Goal: Task Accomplishment & Management: Complete application form

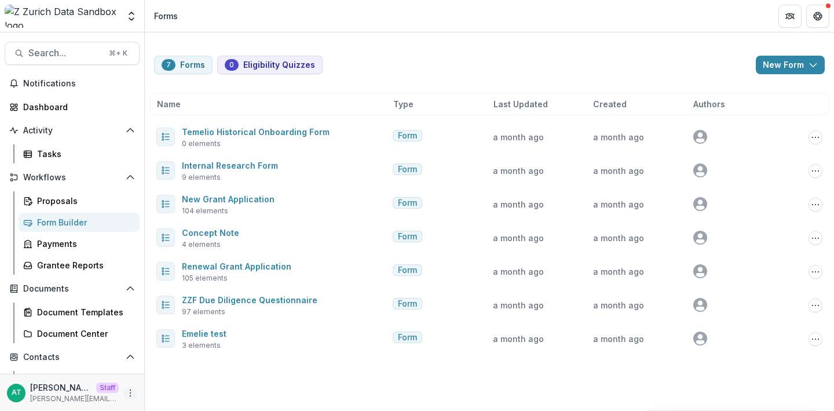
click at [126, 395] on icon "More" at bounding box center [130, 392] width 9 height 9
click at [183, 371] on link "User Settings" at bounding box center [203, 367] width 124 height 19
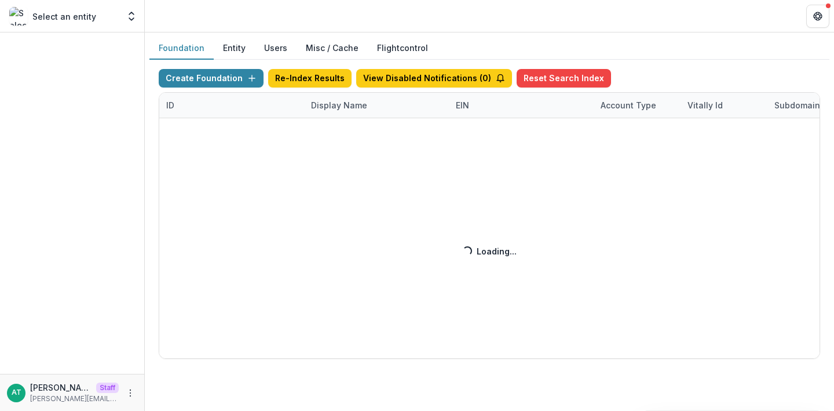
click at [325, 108] on div "Create Foundation Re-Index Results View Disabled Notifications ( 0 ) Reset Sear…" at bounding box center [489, 214] width 661 height 290
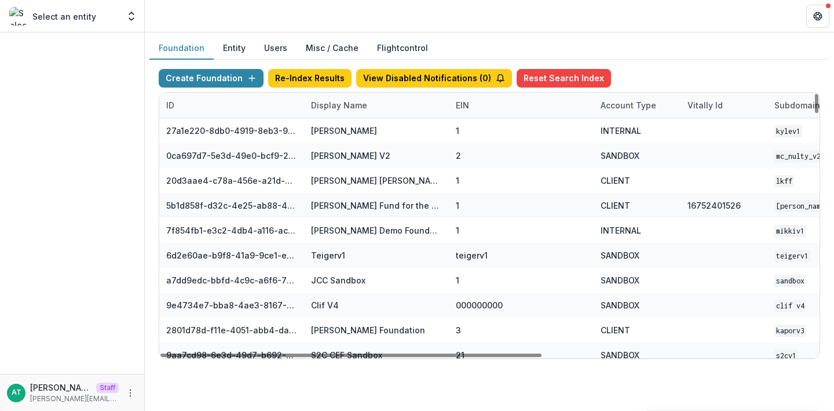
click at [325, 109] on div "Display Name" at bounding box center [339, 105] width 70 height 12
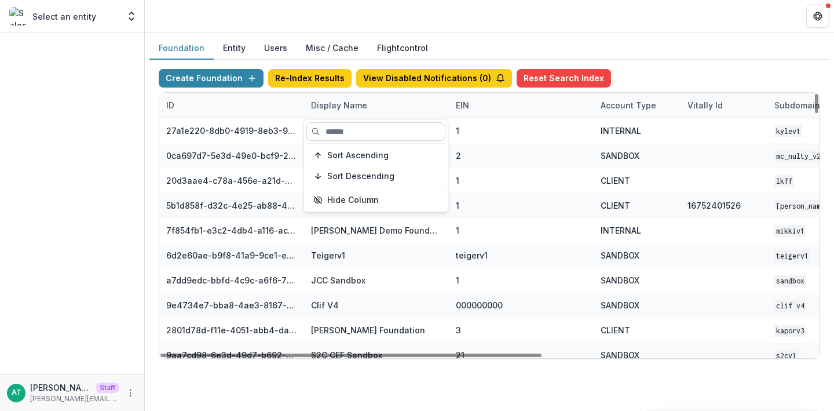
click at [338, 131] on input at bounding box center [375, 131] width 139 height 19
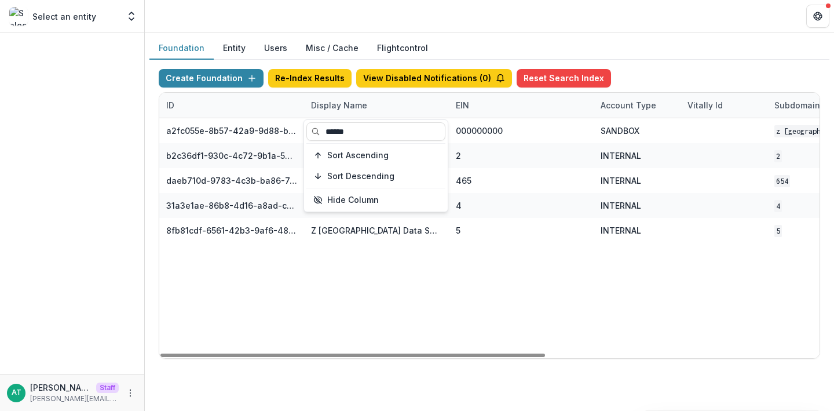
type input "******"
click at [363, 5] on header at bounding box center [489, 16] width 689 height 32
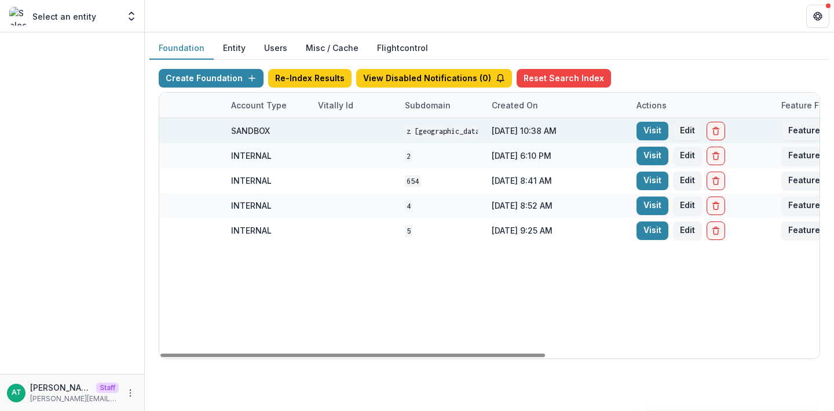
scroll to position [0, 469]
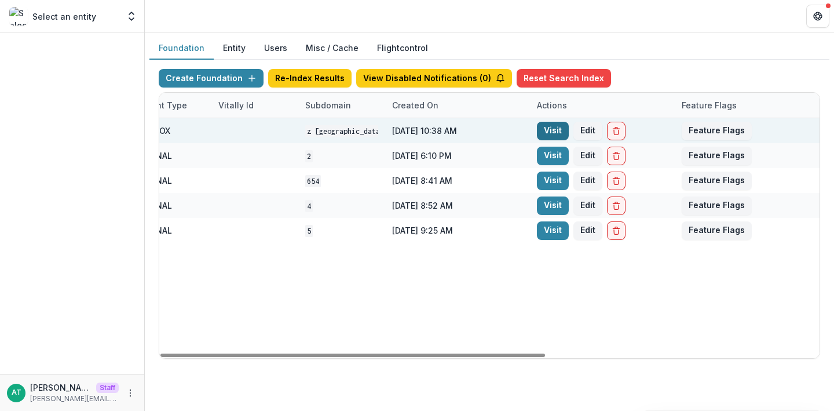
click at [540, 128] on link "Visit" at bounding box center [553, 131] width 32 height 19
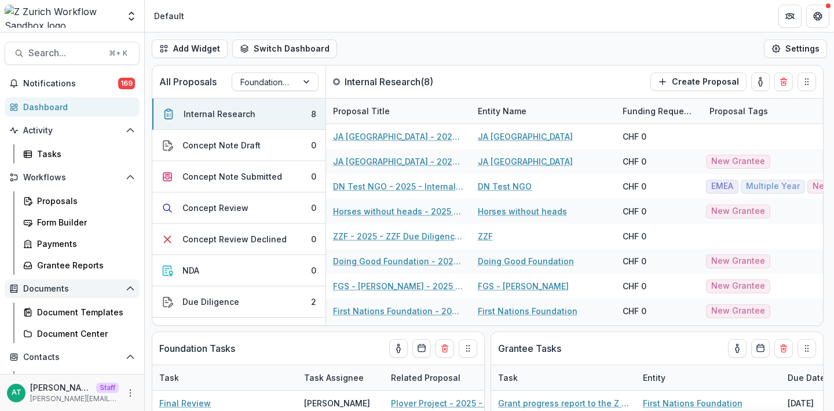
scroll to position [149, 0]
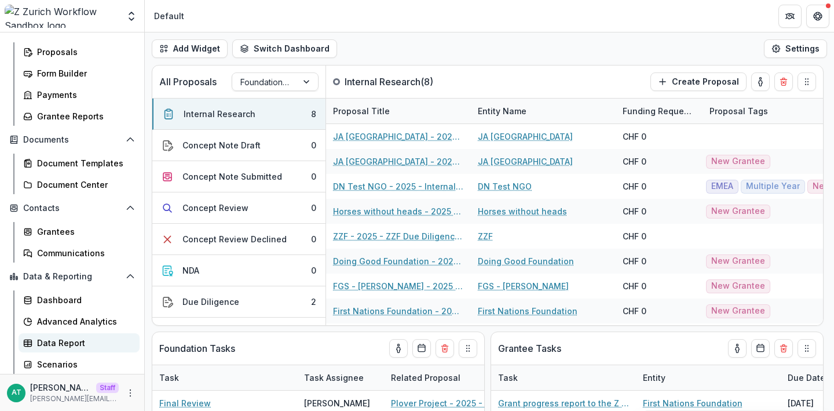
click at [49, 342] on div "Data Report" at bounding box center [83, 342] width 93 height 12
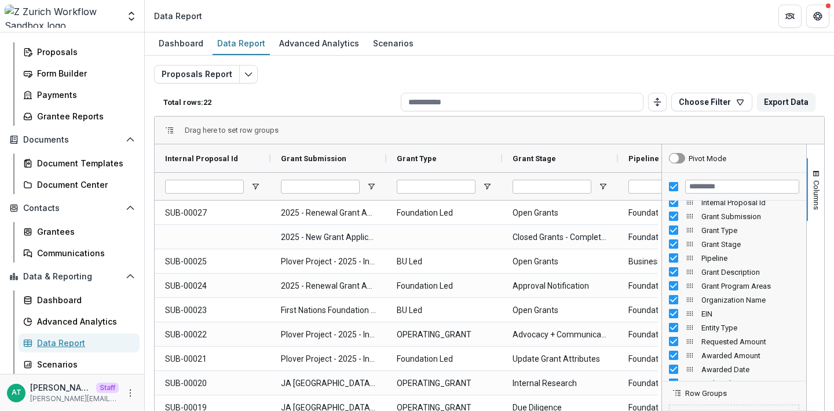
scroll to position [10, 0]
click at [731, 185] on input "Filter Columns Input" at bounding box center [742, 187] width 114 height 14
type input "********"
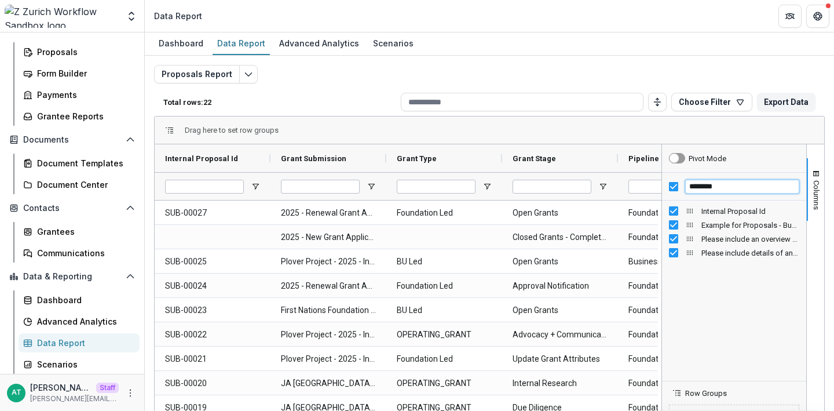
scroll to position [0, 0]
drag, startPoint x: 724, startPoint y: 188, endPoint x: 677, endPoint y: 187, distance: 46.9
click at [677, 187] on div "********" at bounding box center [734, 187] width 144 height 28
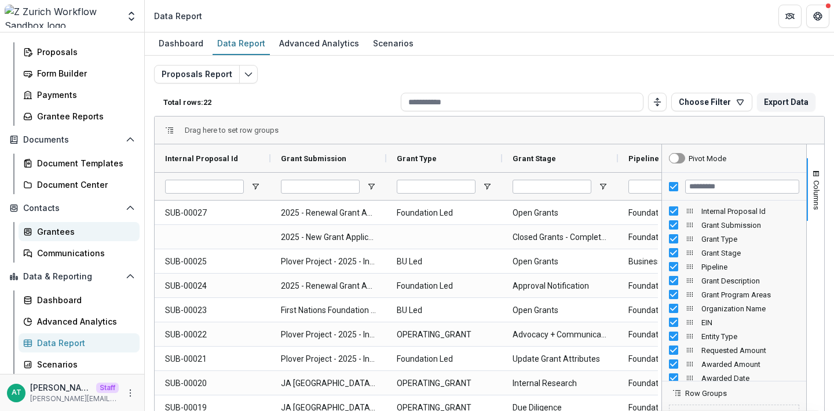
click at [47, 229] on div "Grantees" at bounding box center [83, 231] width 93 height 12
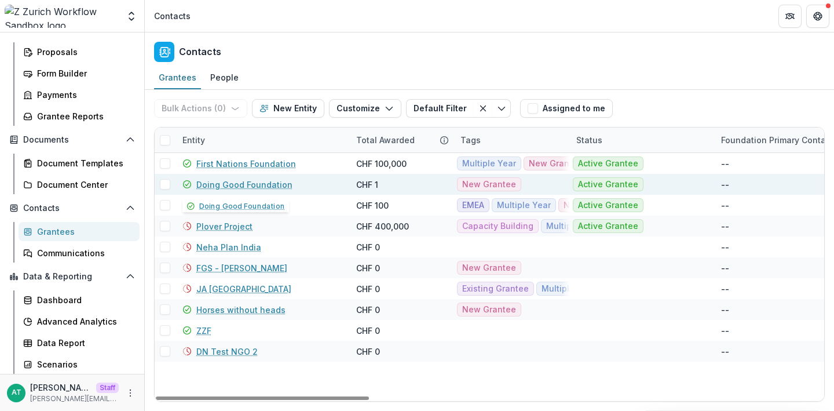
click at [211, 184] on link "Doing Good Foundation" at bounding box center [244, 184] width 96 height 12
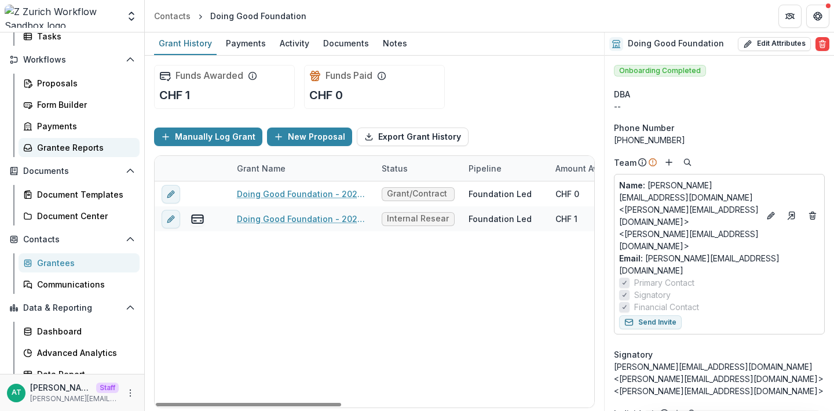
scroll to position [149, 0]
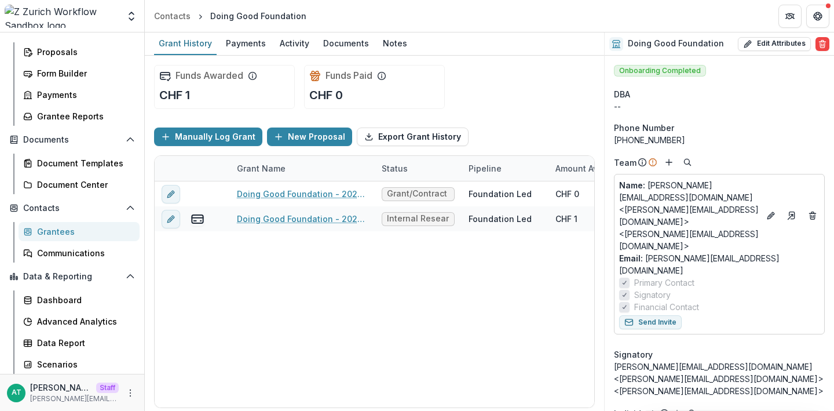
click at [68, 231] on div "Grantees" at bounding box center [83, 231] width 93 height 12
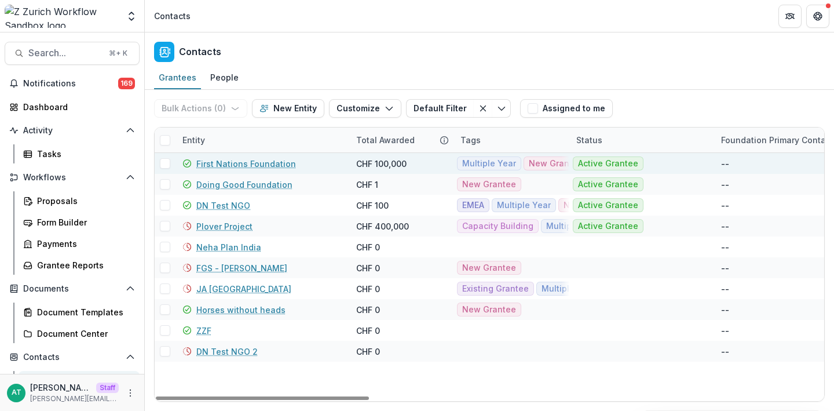
click at [219, 164] on link "First Nations Foundation" at bounding box center [246, 164] width 100 height 12
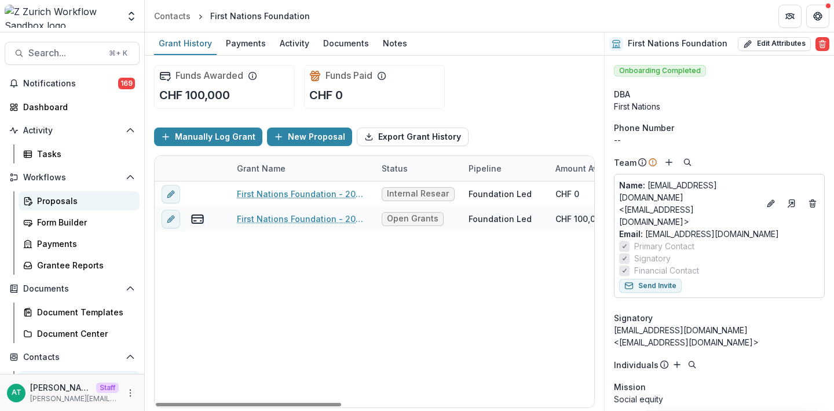
click at [74, 195] on div "Proposals" at bounding box center [83, 201] width 93 height 12
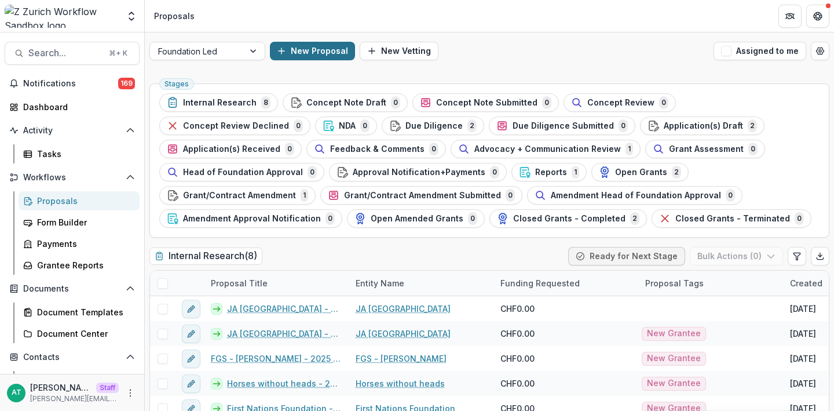
click at [318, 46] on button "New Proposal" at bounding box center [312, 51] width 85 height 19
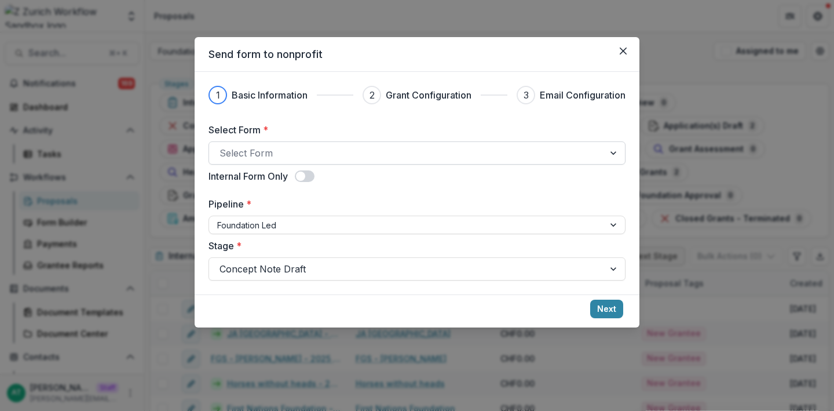
click at [268, 161] on div "Select Form" at bounding box center [406, 153] width 395 height 19
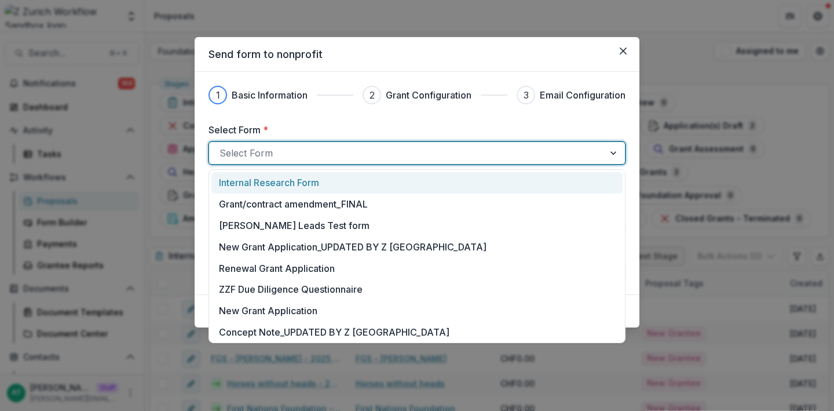
click at [262, 183] on p "Internal Research Form" at bounding box center [269, 182] width 100 height 14
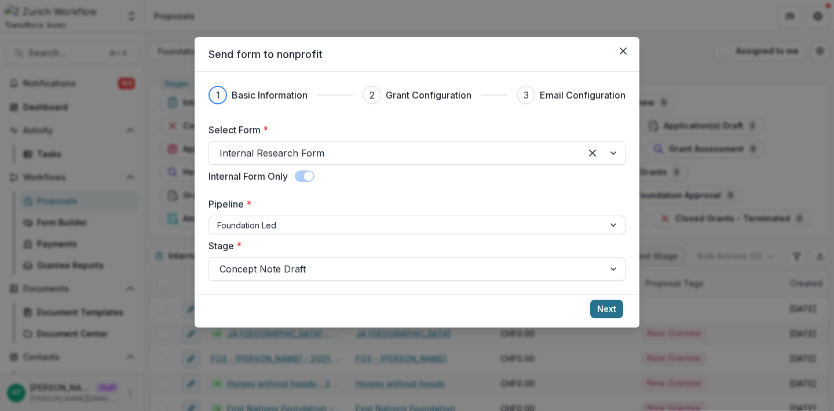
click at [594, 303] on button "Next" at bounding box center [606, 308] width 33 height 19
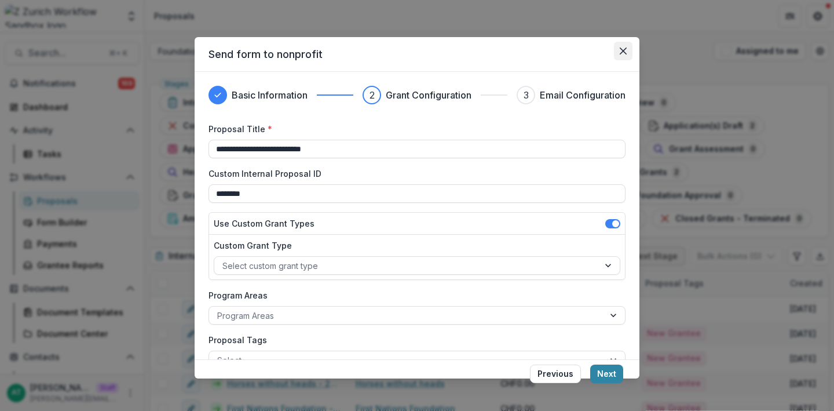
click at [621, 49] on icon "Close" at bounding box center [623, 50] width 7 height 7
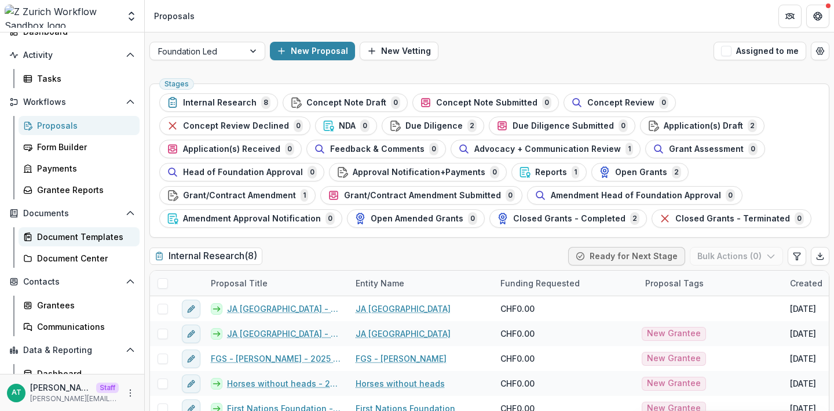
scroll to position [97, 0]
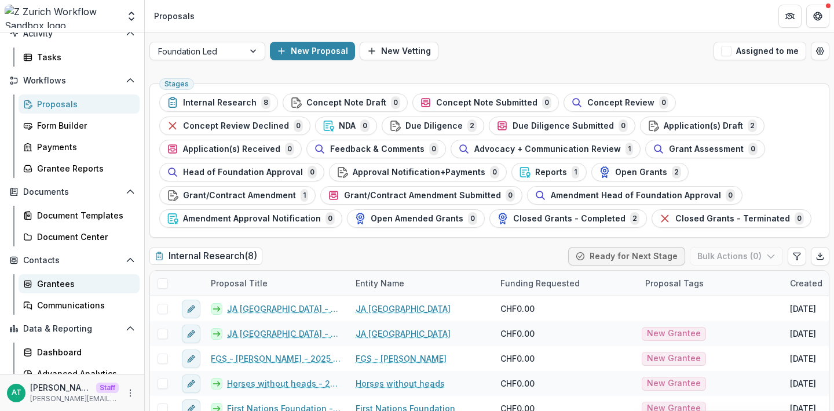
click at [57, 280] on div "Grantees" at bounding box center [83, 283] width 93 height 12
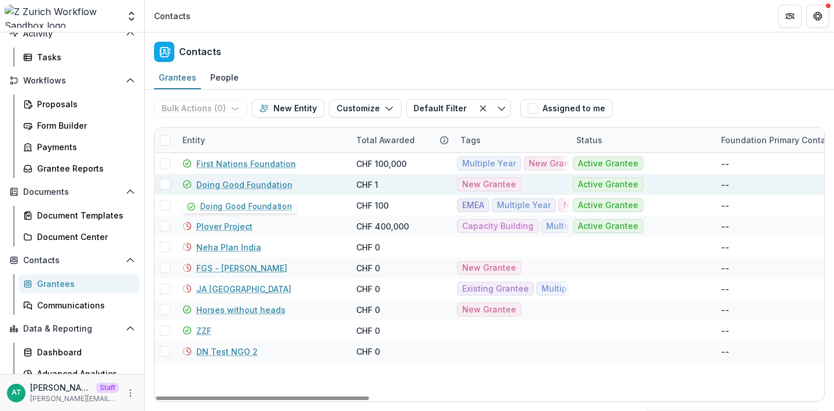
click at [206, 189] on link "Doing Good Foundation" at bounding box center [244, 184] width 96 height 12
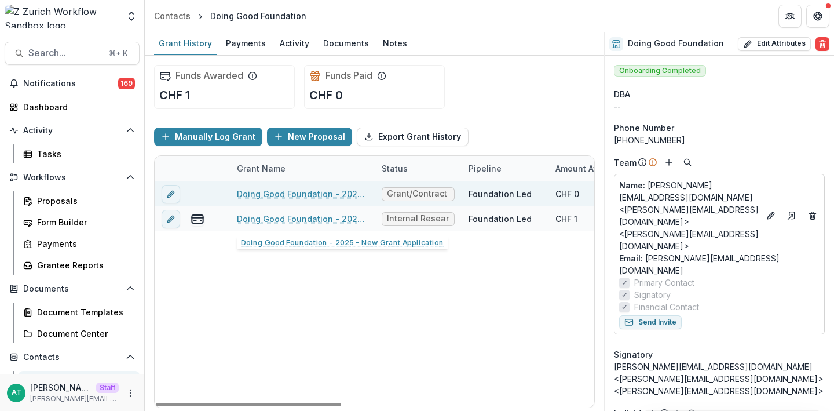
click at [279, 196] on link "Doing Good Foundation - 2025 - Renewal Grant Application" at bounding box center [302, 194] width 131 height 12
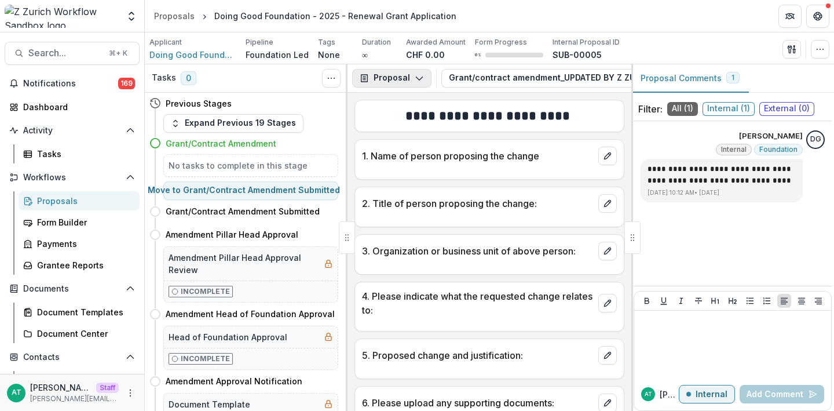
click at [402, 81] on button "Proposal" at bounding box center [391, 78] width 79 height 19
